Goal: Task Accomplishment & Management: Manage account settings

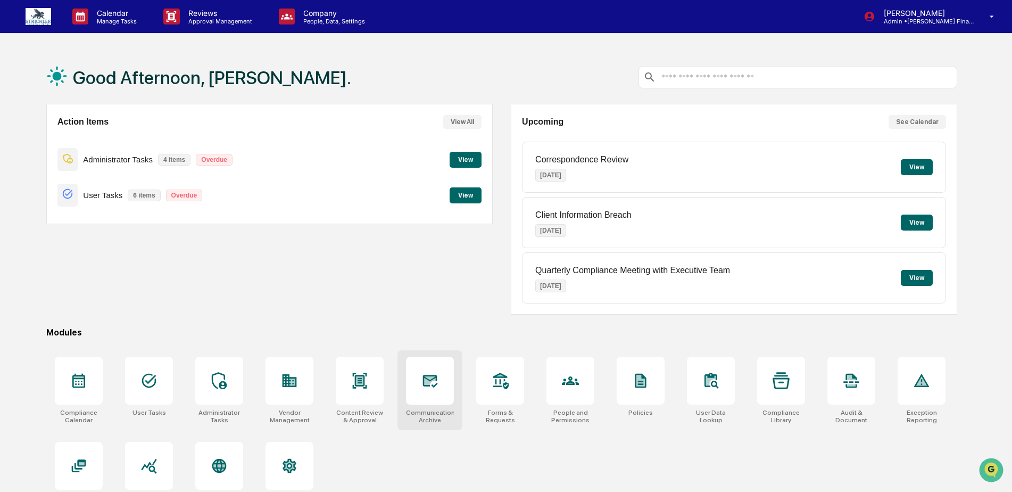
click at [432, 369] on div at bounding box center [430, 381] width 48 height 48
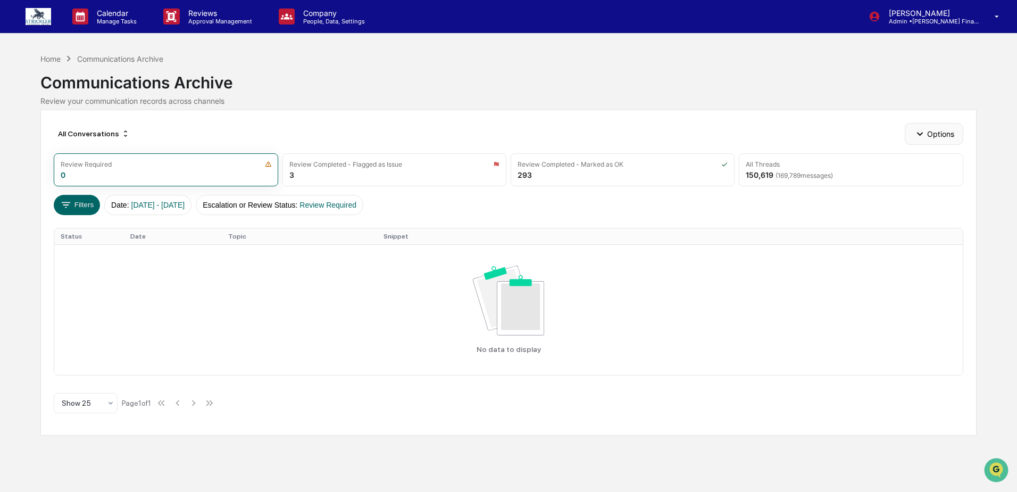
click at [923, 136] on icon "button" at bounding box center [920, 134] width 12 height 12
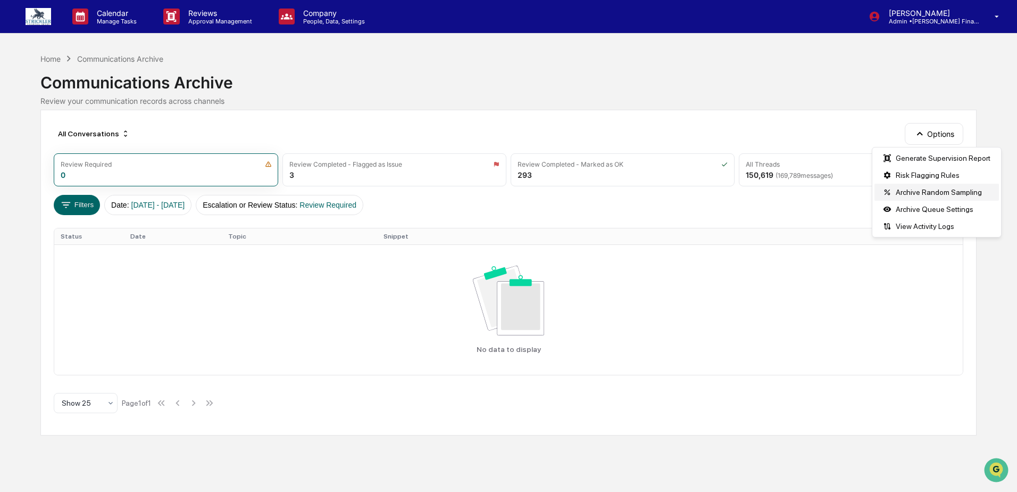
click at [922, 192] on div "Archive Random Sampling" at bounding box center [937, 192] width 125 height 17
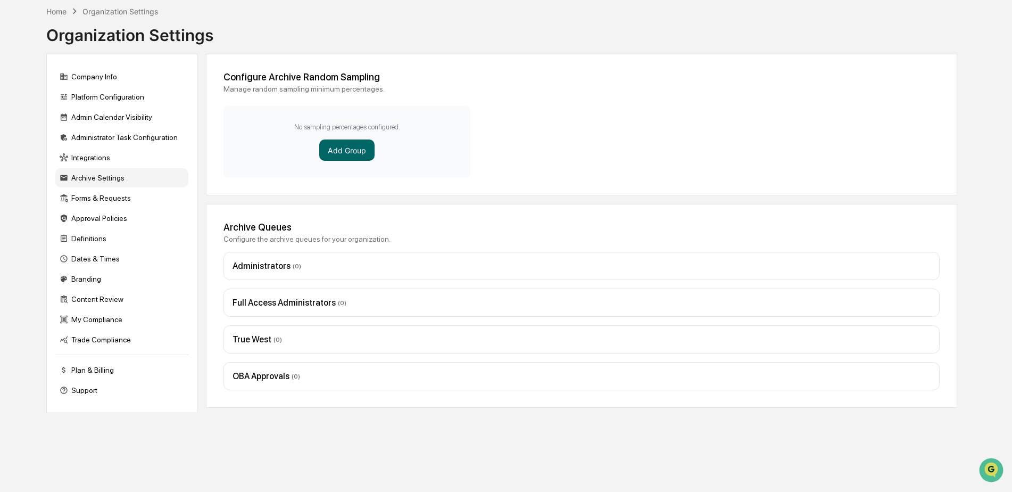
scroll to position [51, 0]
click at [95, 174] on div "Archive Settings" at bounding box center [121, 177] width 133 height 19
click at [97, 176] on div "Archive Settings" at bounding box center [121, 177] width 133 height 19
click at [107, 178] on div "Archive Settings" at bounding box center [121, 177] width 133 height 19
click at [255, 259] on div "Administrators ( 0 )" at bounding box center [581, 265] width 716 height 28
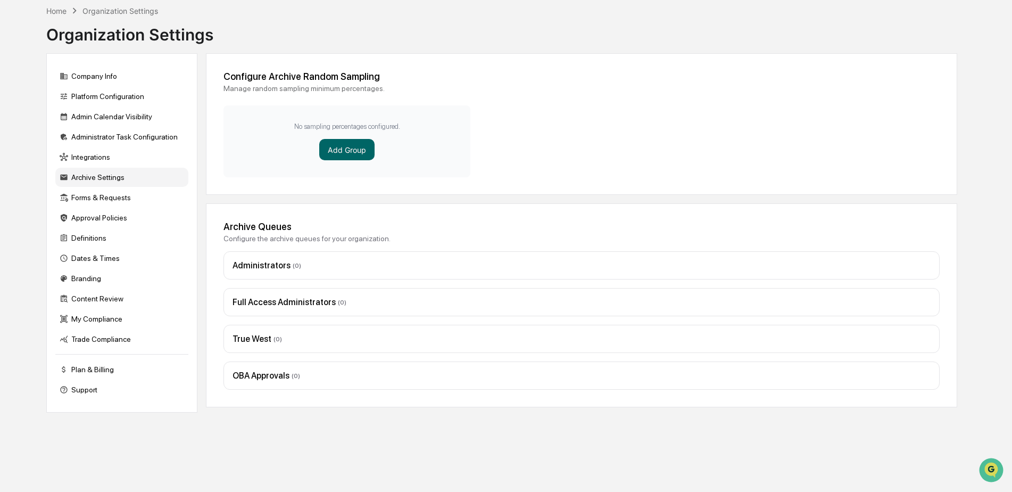
click at [262, 308] on div "Full Access Administrators ( 0 )" at bounding box center [581, 302] width 716 height 28
click at [253, 378] on div "OBA Approvals ( 0 )" at bounding box center [582, 375] width 698 height 10
click at [256, 426] on div "Home Organization Settings Organization Settings Company Info Platform Configur…" at bounding box center [501, 246] width 943 height 492
click at [102, 140] on div "Administrator Task Configuration" at bounding box center [121, 136] width 133 height 19
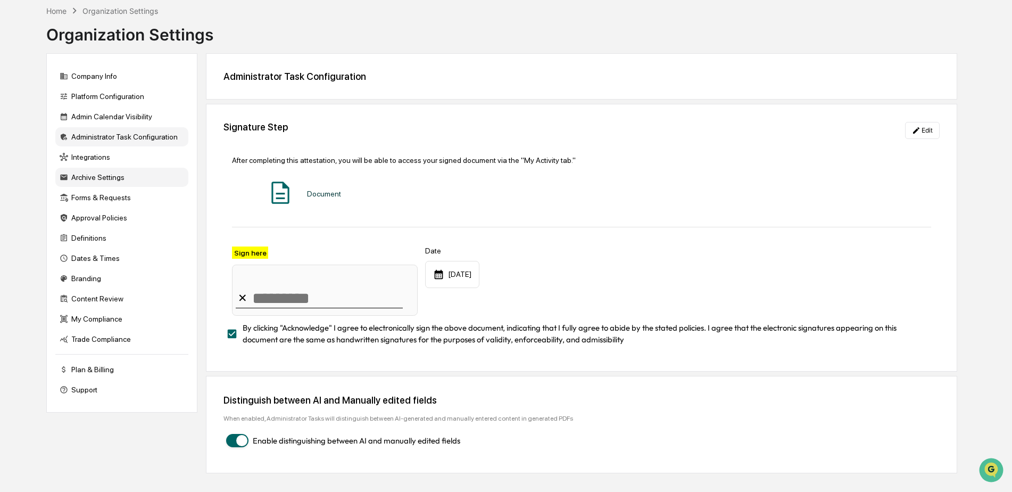
click at [93, 178] on div "Archive Settings" at bounding box center [121, 177] width 133 height 19
